Goal: Task Accomplishment & Management: Use online tool/utility

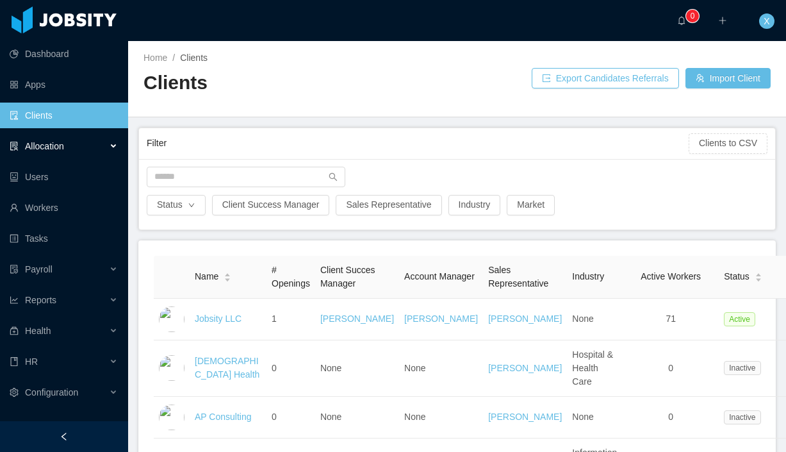
click at [29, 146] on span "Allocation" at bounding box center [44, 146] width 39 height 10
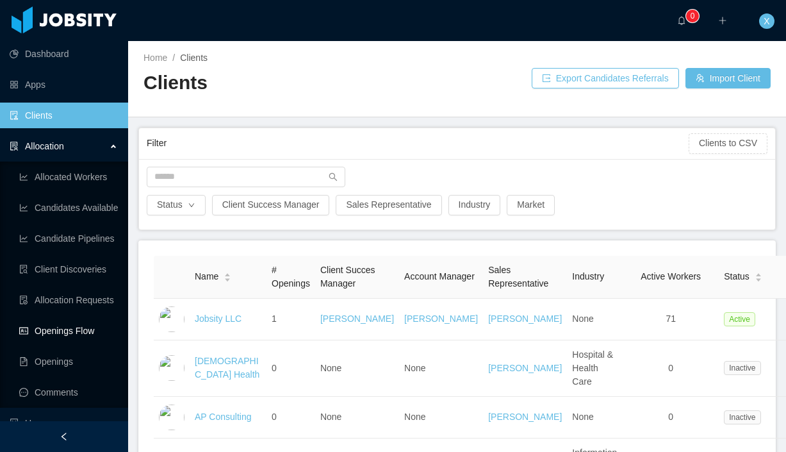
click at [46, 332] on link "Openings Flow" at bounding box center [68, 331] width 99 height 26
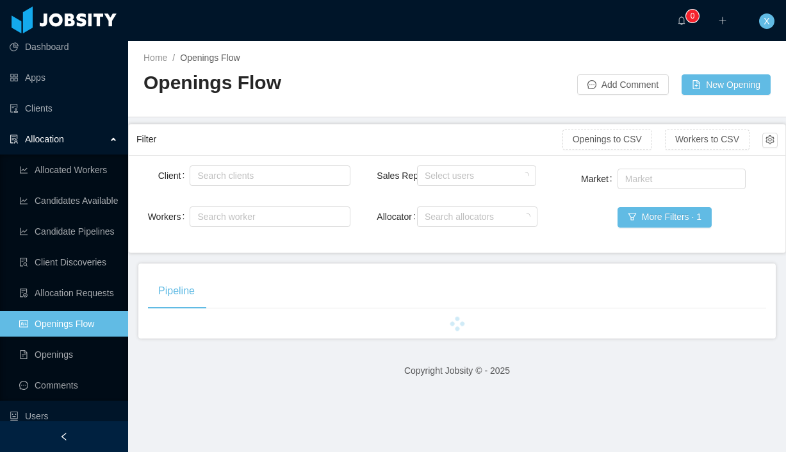
scroll to position [6, 0]
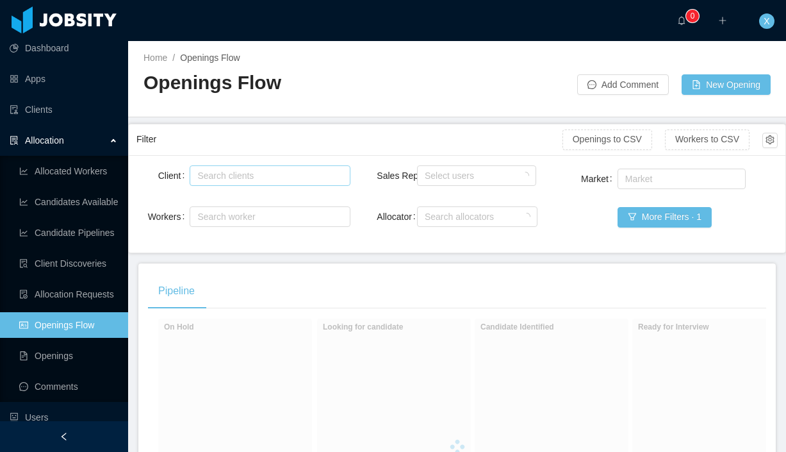
click at [253, 174] on div "Search clients" at bounding box center [266, 175] width 139 height 13
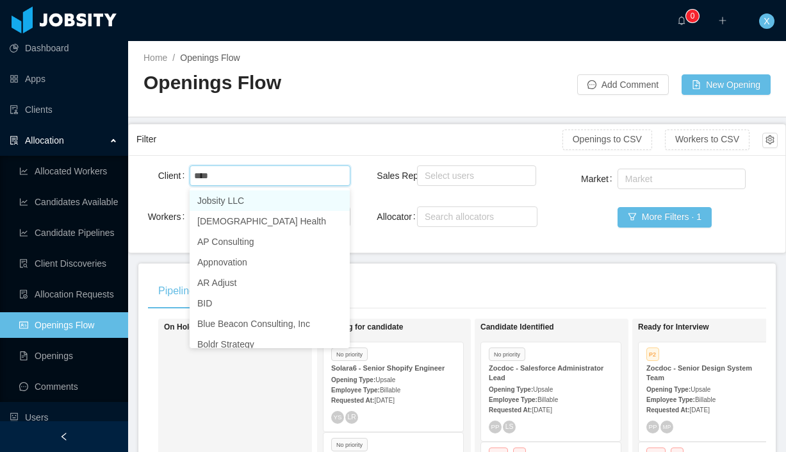
type input "*****"
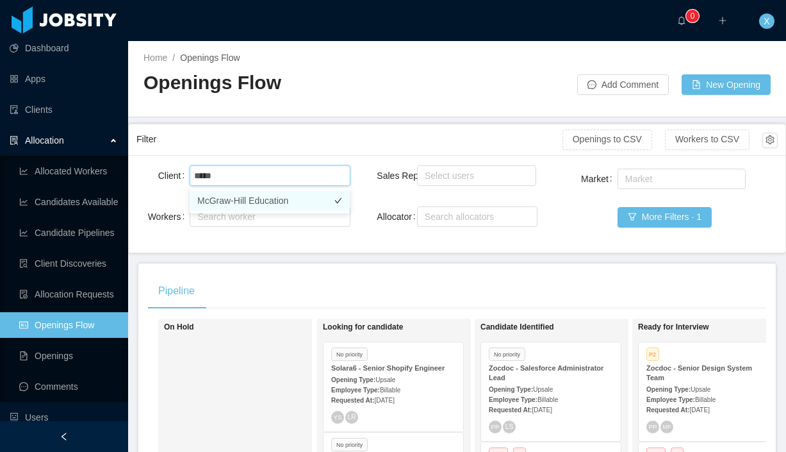
click at [265, 202] on li "McGraw-Hill Education" at bounding box center [270, 200] width 160 height 21
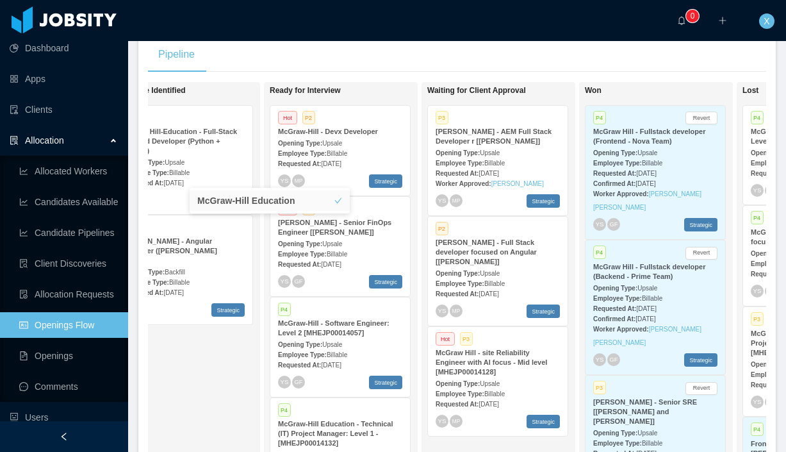
scroll to position [196, 0]
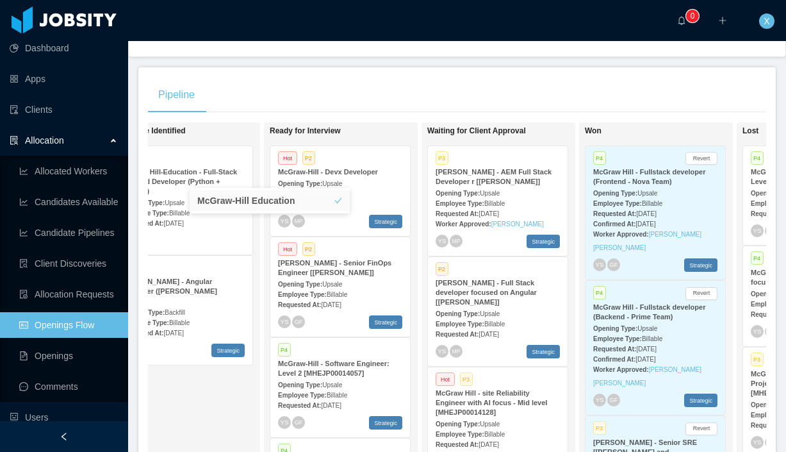
click at [372, 184] on div "Opening Type: Upsale" at bounding box center [340, 182] width 124 height 13
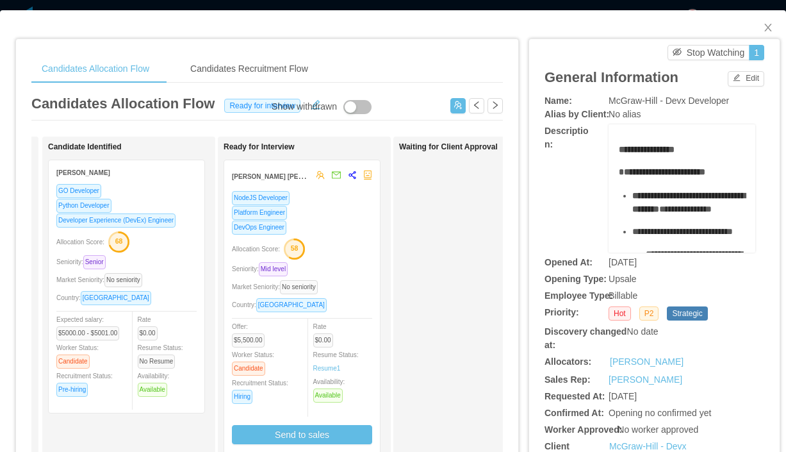
click at [337, 209] on div "Platform Engineer" at bounding box center [302, 212] width 140 height 15
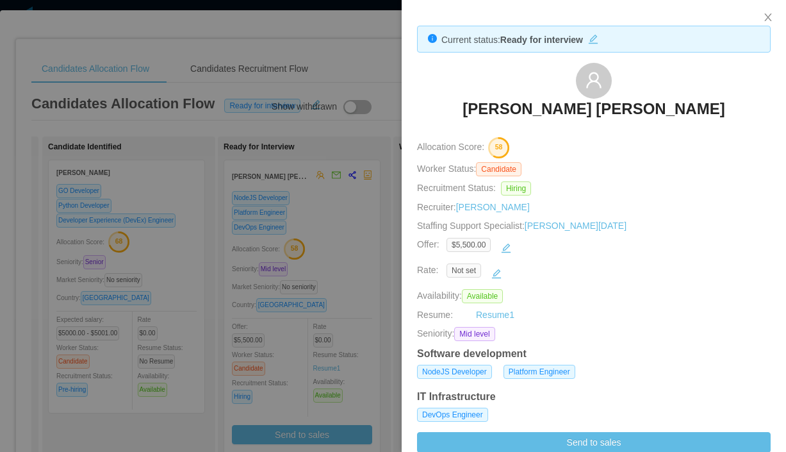
click at [613, 104] on h3 "[PERSON_NAME] [PERSON_NAME]" at bounding box center [594, 109] width 262 height 21
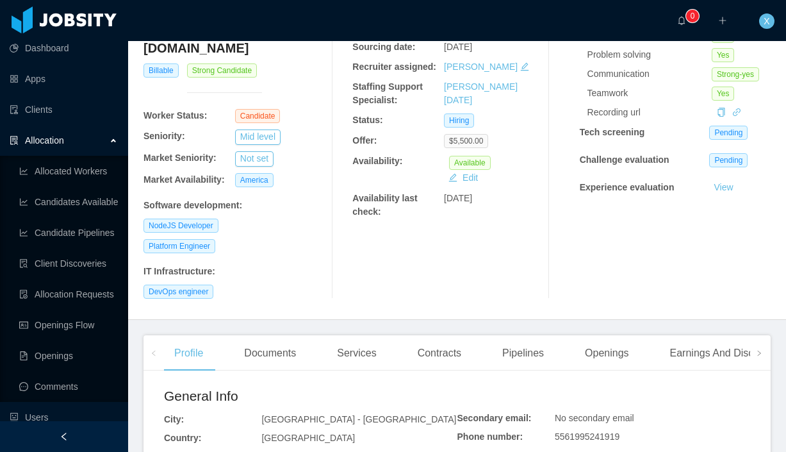
scroll to position [138, 0]
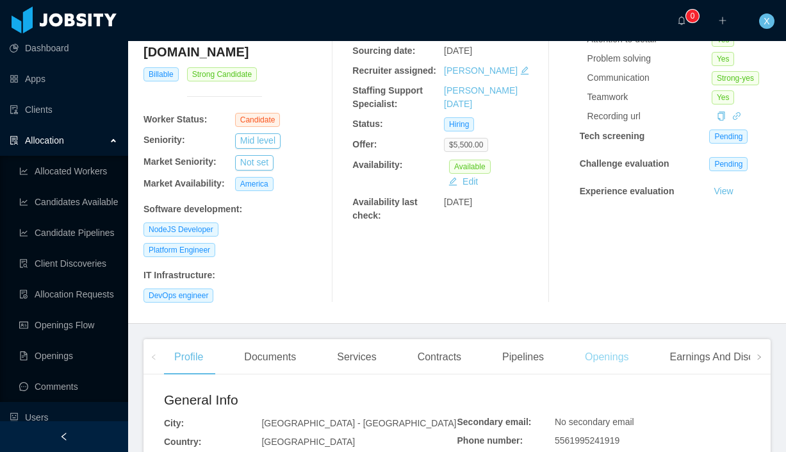
click at [629, 339] on div "Openings" at bounding box center [607, 357] width 65 height 36
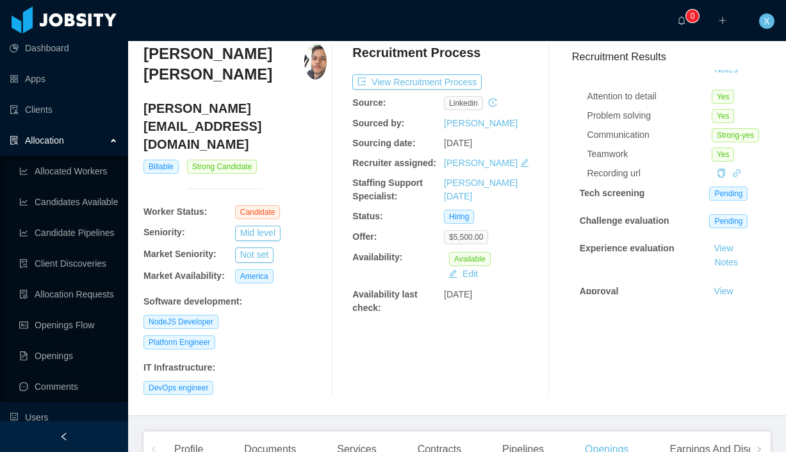
scroll to position [43, 0]
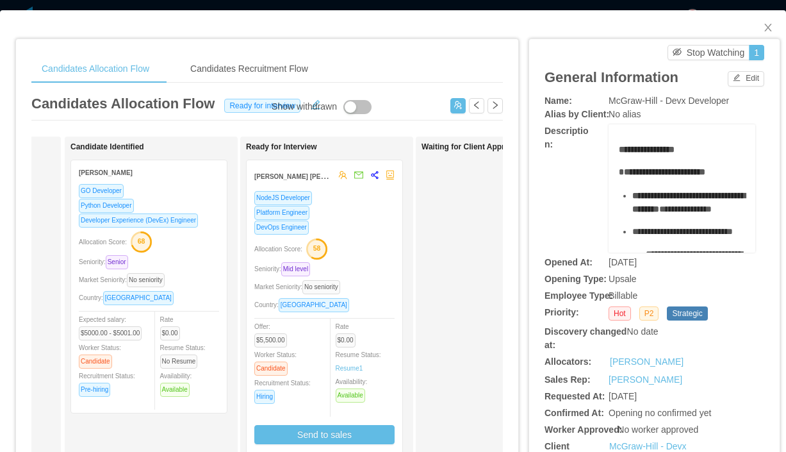
scroll to position [0, 151]
click at [376, 228] on div "DevOps Engineer" at bounding box center [327, 227] width 140 height 15
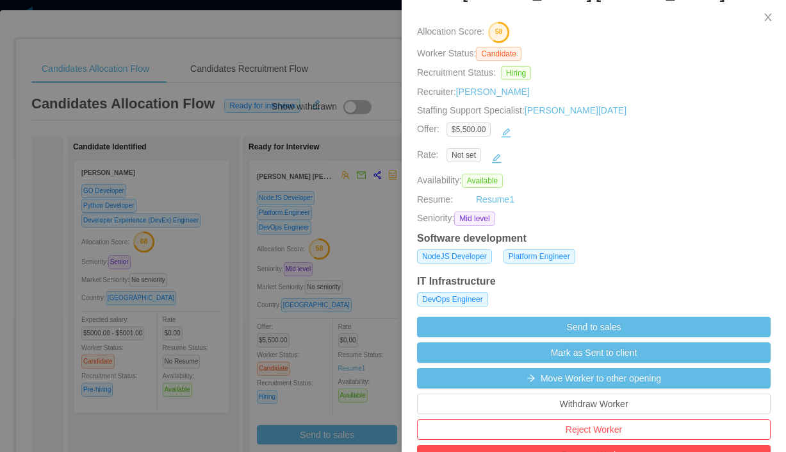
scroll to position [119, 0]
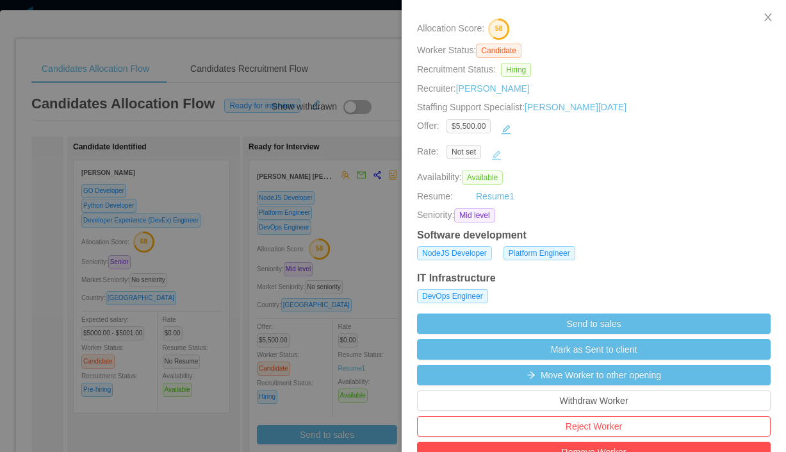
click at [494, 156] on button "button" at bounding box center [496, 155] width 21 height 21
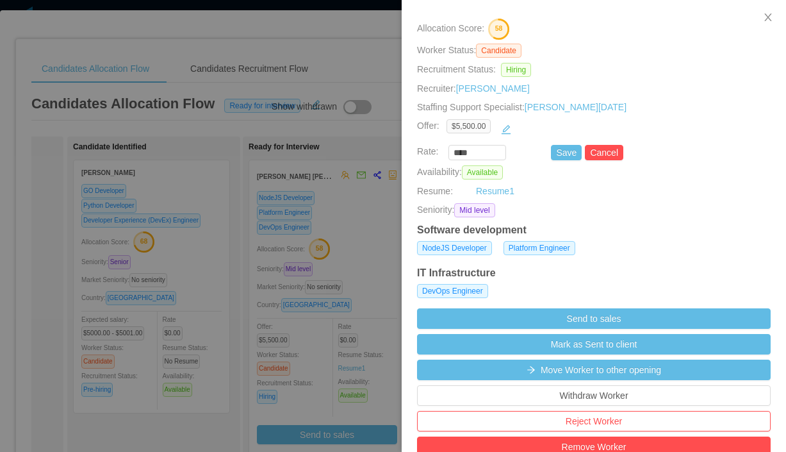
scroll to position [123, 0]
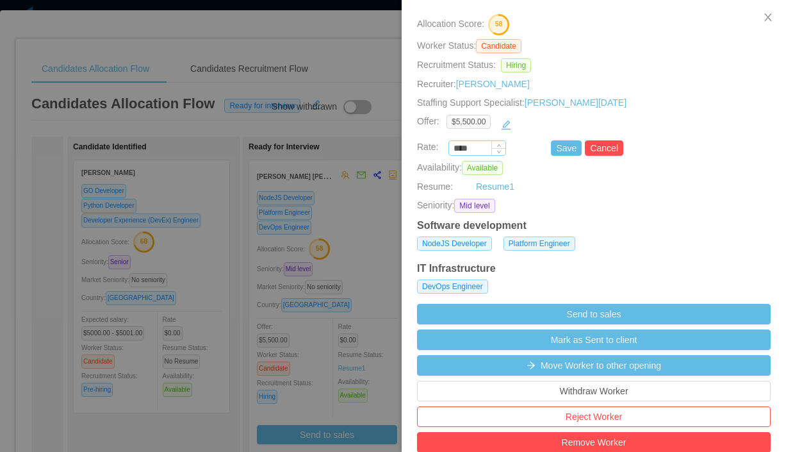
click at [480, 151] on input "****" at bounding box center [477, 149] width 56 height 14
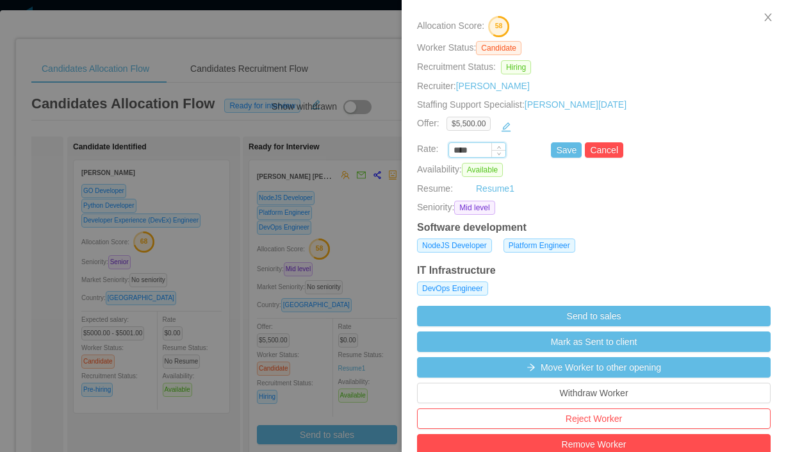
click at [479, 151] on input "****" at bounding box center [477, 151] width 56 height 14
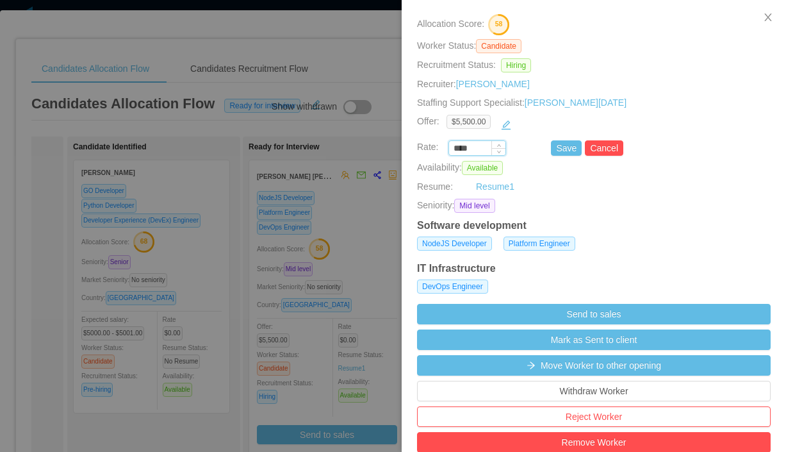
paste input "****"
type input "********"
click at [564, 153] on button "Save" at bounding box center [566, 147] width 31 height 15
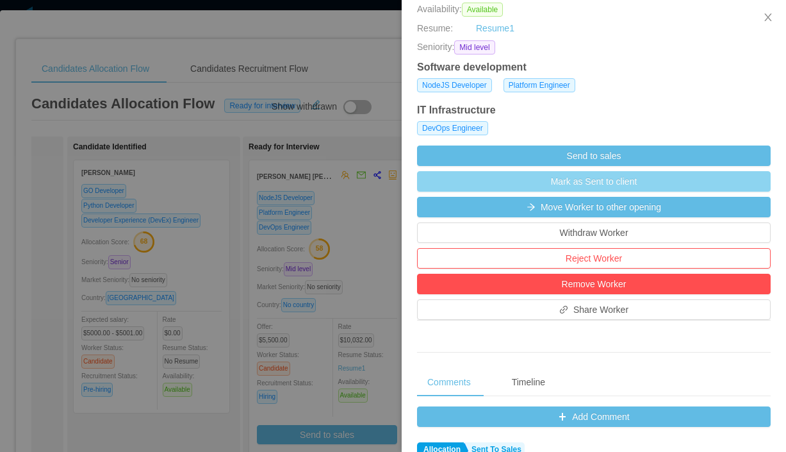
scroll to position [300, 0]
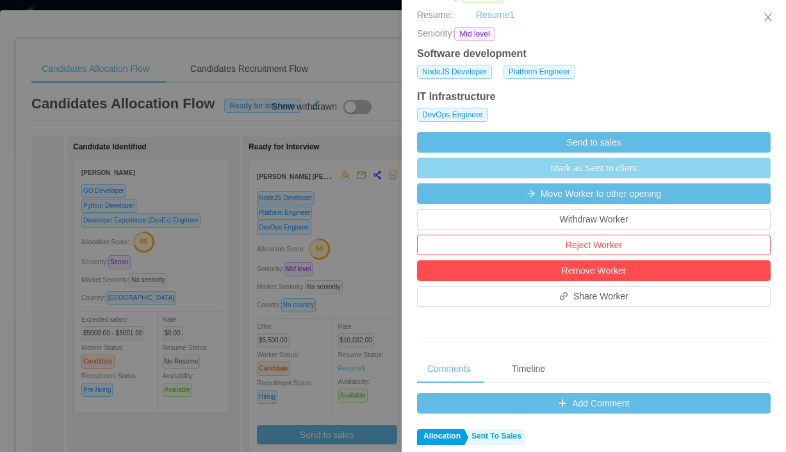
click at [586, 172] on button "Mark as Sent to client" at bounding box center [594, 168] width 354 height 21
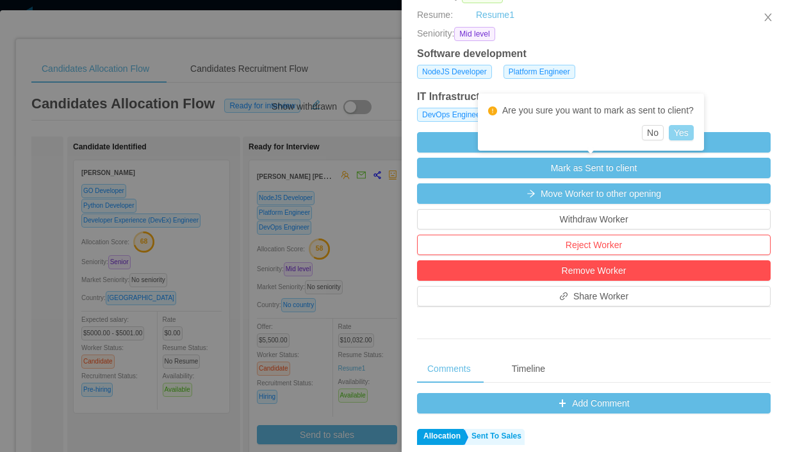
click at [681, 134] on button "Yes" at bounding box center [681, 132] width 25 height 15
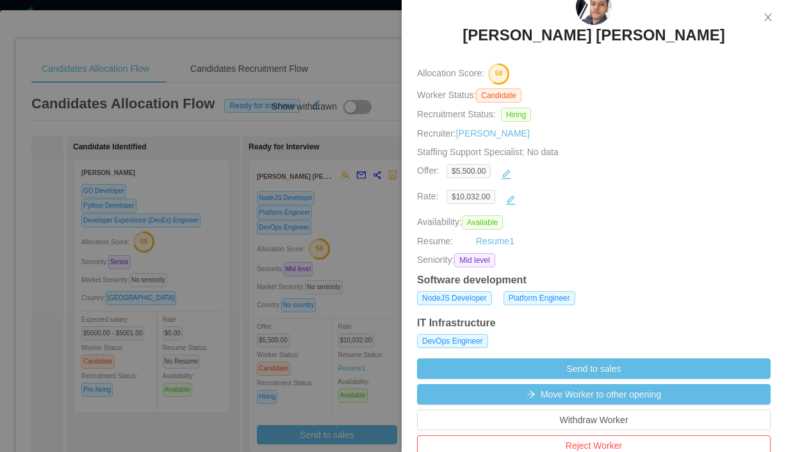
scroll to position [0, 0]
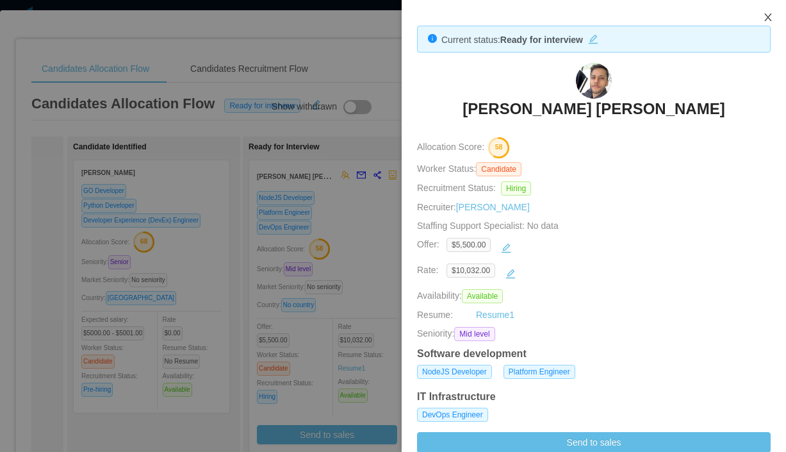
click at [774, 14] on button "Close" at bounding box center [768, 18] width 36 height 36
